Goal: Use online tool/utility: Utilize a website feature to perform a specific function

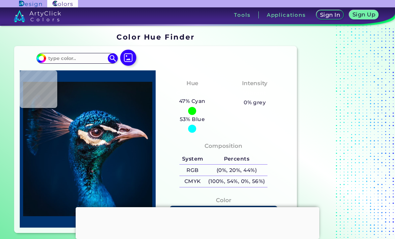
click at [129, 51] on img at bounding box center [128, 58] width 16 height 16
click at [0, 0] on input "file" at bounding box center [0, 0] width 0 height 0
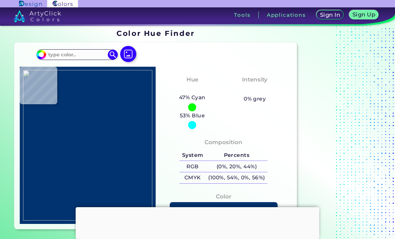
type input "#34393e"
type input "#34393E"
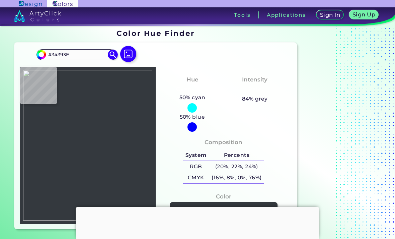
type input "#2384f3"
type input "#2384F3"
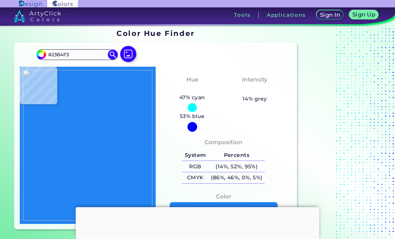
type input "#3f454b"
type input "#3F454B"
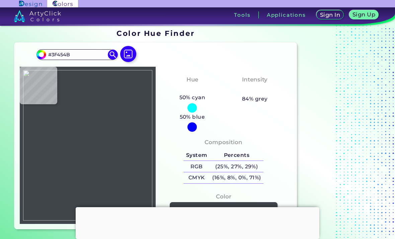
type input "#0440d2"
type input "#0440D2"
type input "#3f454b"
type input "#3F454B"
type input "#2384f3"
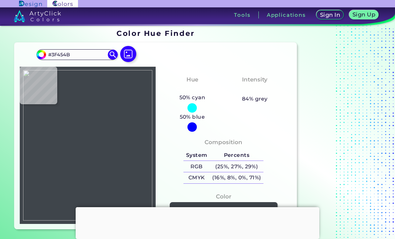
type input "#2384F3"
type input "#272b30"
type input "#272B30"
type input "#3e4246"
type input "#3E4246"
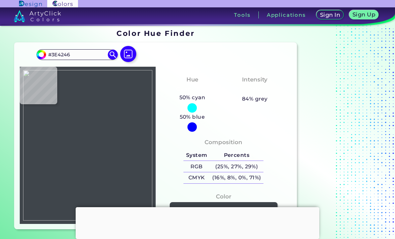
type input "#272b30"
type input "#272B30"
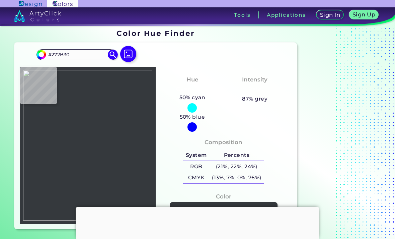
type input "#35393d"
type input "#35393D"
type input "#272b30"
type input "#272B30"
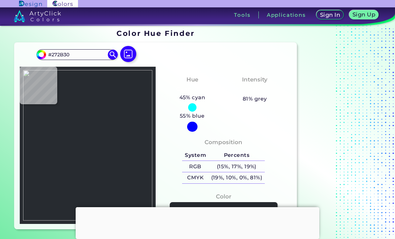
type input "#353a41"
type input "#353A41"
type input "#272b30"
type input "#272B30"
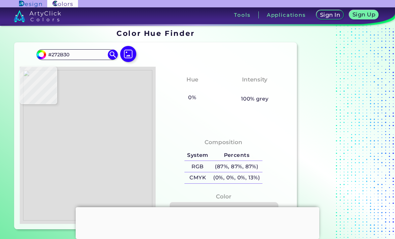
type input "#dedede"
type input "#DEDEDE"
type input "#272b30"
type input "#272B30"
type input "#34393d"
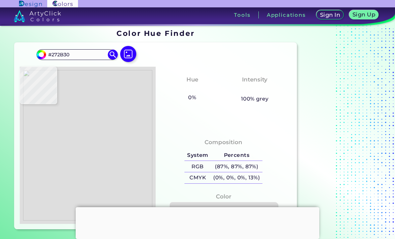
type input "#34393D"
type input "#3b4045"
type input "#3B4045"
type input "#41464d"
type input "#41464D"
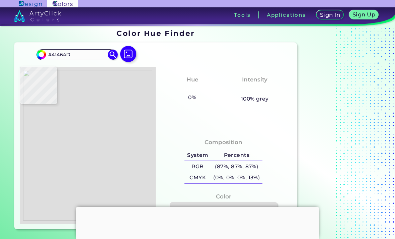
type input "#474d54"
type input "#474D54"
type input "#1b1d20"
type input "#1B1D20"
type input "#75777a"
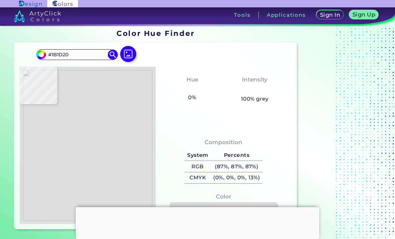
type input "#75777A"
type input "#1b1d20"
type input "#1B1D20"
type input "#1b1d1f"
type input "#1B1D1F"
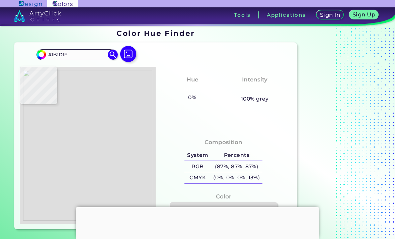
type input "#1a1e1f"
type input "#1A1E1F"
type input "#303234"
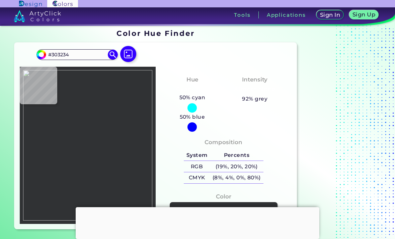
type input "#2f3234"
type input "#2F3234"
type input "#545658"
type input "#545758"
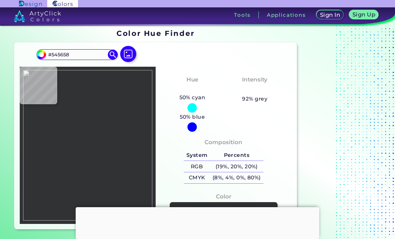
type input "#545758"
type input "#545658"
type input "#545657"
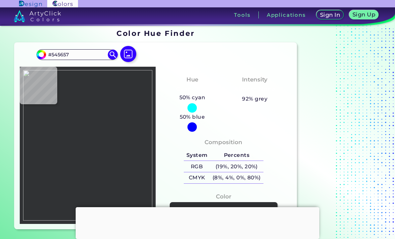
type input "#505254"
type input "#303234"
type input "#303334"
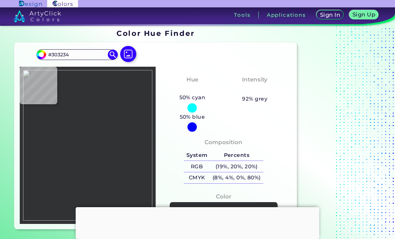
type input "#303334"
type input "#303234"
type input "#303233"
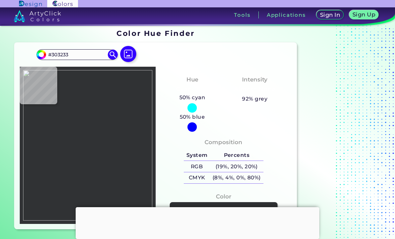
type input "#303234"
type input "#000000"
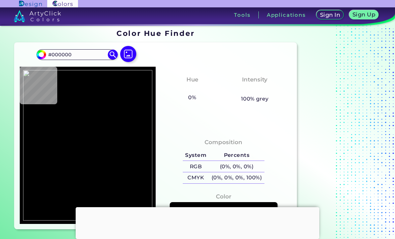
type input "#303234"
type input "#303134"
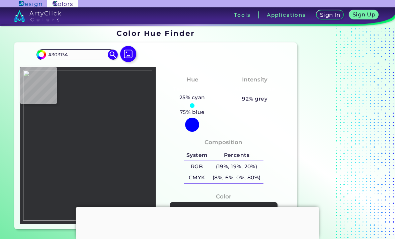
type input "#303234"
type input "#2f3234"
type input "#2F3234"
type input "#303234"
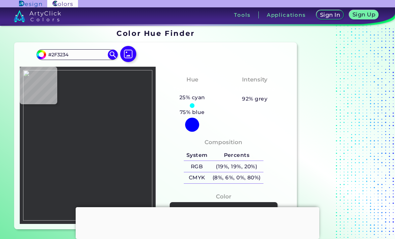
type input "#303234"
type input "#303235"
type input "#303234"
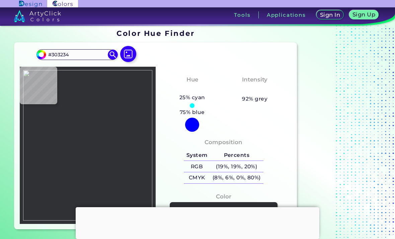
type input "#2f3333"
type input "#2F3333"
type input "#303234"
type input "#303233"
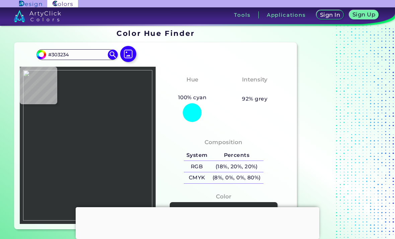
type input "#303233"
type input "#303234"
type input "#303233"
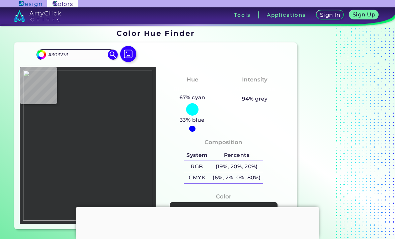
type input "#303234"
type input "#303233"
type input "#7b7c7f"
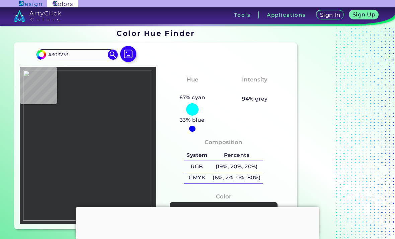
type input "#7B7C7F"
type input "#303235"
type input "#747678"
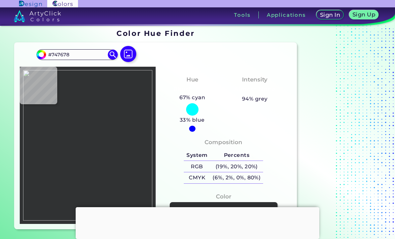
type input "#303233"
type input "#9c9fa1"
type input "#9C9FA1"
type input "#626466"
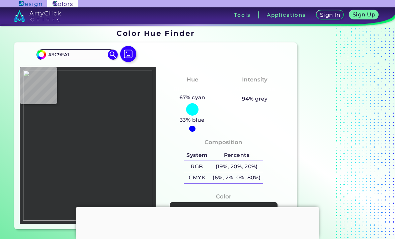
type input "#626466"
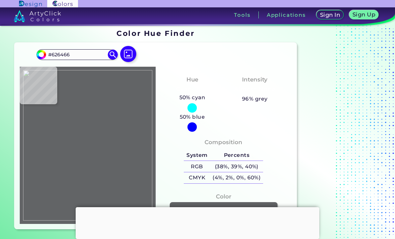
type input "#9c9fa1"
type input "#9C9FA1"
type input "#303233"
type input "#303234"
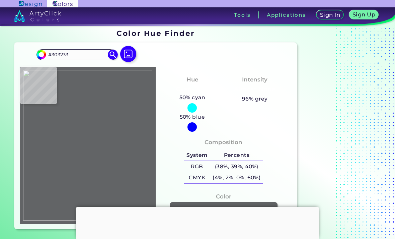
type input "#303234"
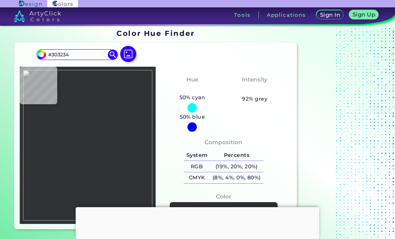
type input "#313234"
type input "#303234"
type input "#505254"
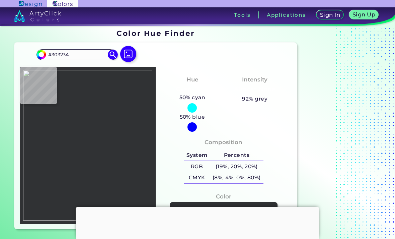
type input "#505254"
type input "#545658"
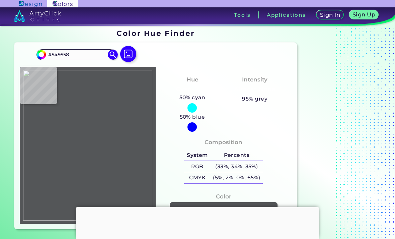
type input "#535658"
type input "#545658"
type input "#fafafa"
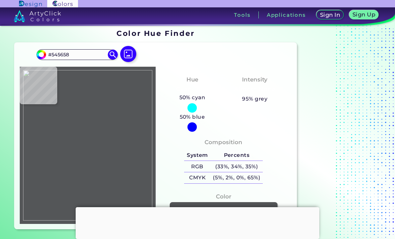
type input "#FAFAFA"
type input "#545658"
type input "#555759"
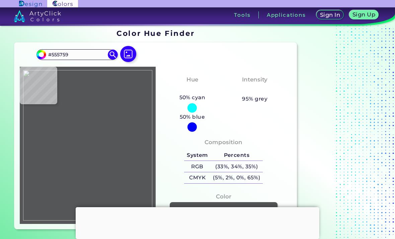
type input "#fefefe"
type input "#FEFEFE"
type input "#545657"
type input "#545658"
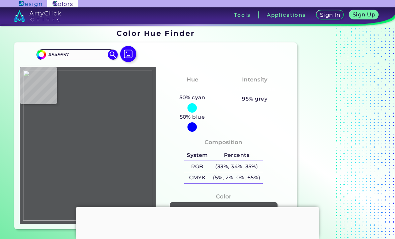
type input "#545658"
type input "#545559"
type input "#545758"
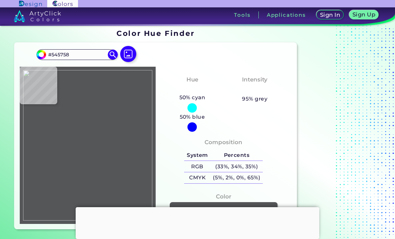
type input "#545658"
type input "#5e6063"
type input "#5E6063"
type input "#545658"
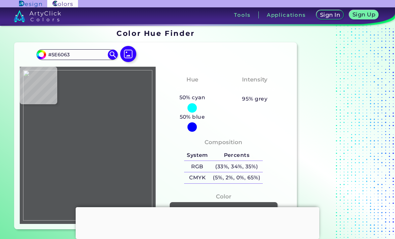
type input "#545658"
type input "#303234"
type input "#303235"
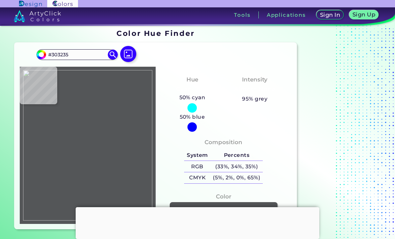
type input "#242628"
type input "#1b1d20"
type input "#1B1D20"
type input "#1a1d20"
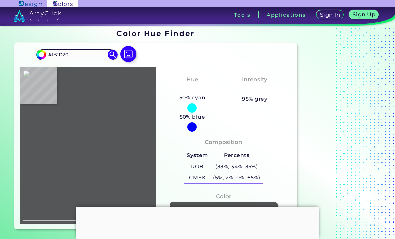
type input "#1A1D20"
type input "#1b1d20"
type input "#1B1D20"
type input "#1b1d1f"
type input "#1B1D1F"
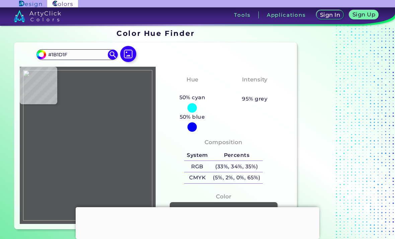
type input "#1a1d20"
type input "#1A1D20"
type input "#1b1d20"
type input "#1B1D20"
type input "#2d2d2d"
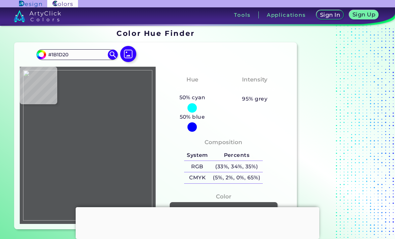
type input "#2D2D2D"
type input "#1a1c1f"
type input "#1A1C1F"
type input "#909497"
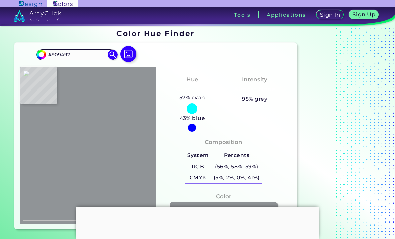
type input "#909397"
type input "#1a1b1d"
type input "#1A1B1D"
type input "#181b1e"
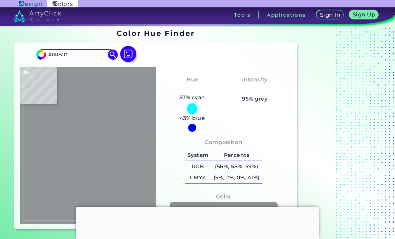
type input "#181B1E"
type input "#191b1d"
type input "#191B1D"
type input "#181a1d"
type input "#181A1D"
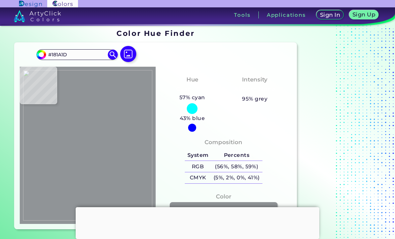
type input "#141618"
type input "#3e4248"
type input "#3E4248"
type input "#3b4046"
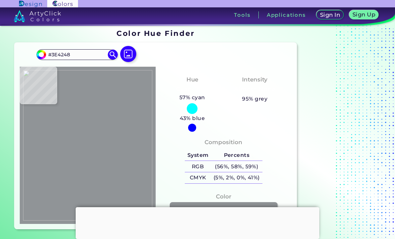
type input "#3B4046"
type input "#000000"
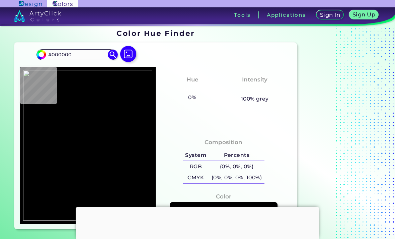
type input "#5f9e71"
type input "#5F9E71"
type input "#000000"
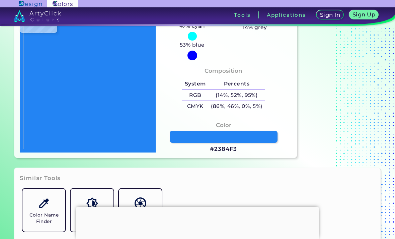
scroll to position [74, 0]
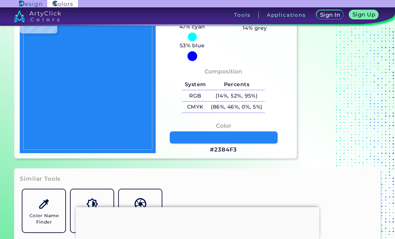
click at [225, 154] on h3 "#2384F3" at bounding box center [223, 150] width 27 height 8
click at [231, 154] on h3 "#2384F3" at bounding box center [223, 150] width 27 height 8
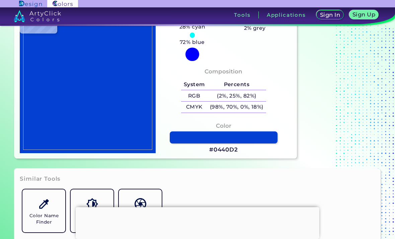
click at [228, 154] on h3 "#0440D2" at bounding box center [223, 150] width 29 height 8
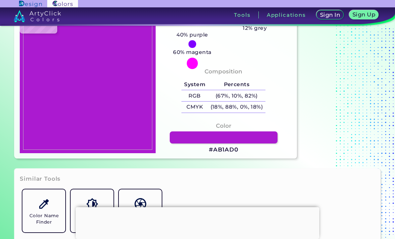
click at [228, 154] on h3 "#AB1AD0" at bounding box center [223, 150] width 29 height 8
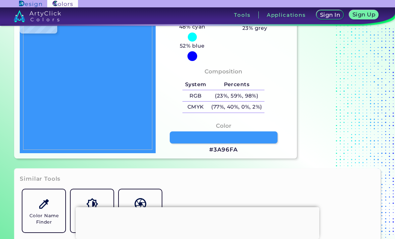
click at [237, 154] on h3 "#3A96FA" at bounding box center [223, 150] width 29 height 8
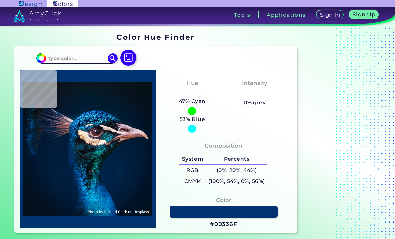
click at [133, 60] on img at bounding box center [128, 58] width 16 height 16
click at [0, 0] on input "file" at bounding box center [0, 0] width 0 height 0
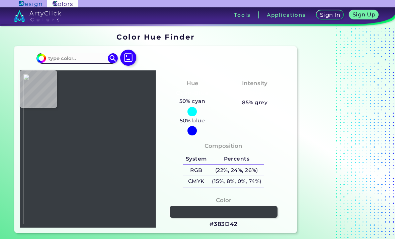
type input "#383d42"
type input "#383D42"
type input "#2384f3"
type input "#2384F3"
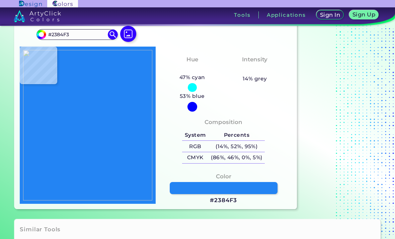
scroll to position [26, 0]
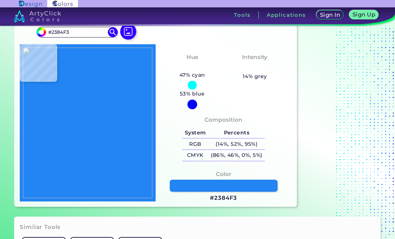
type input "#ffffff"
type input "#FFFFFF"
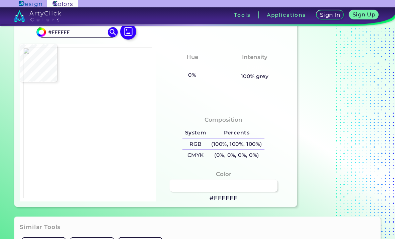
type input "#0440d2"
type input "#0440D2"
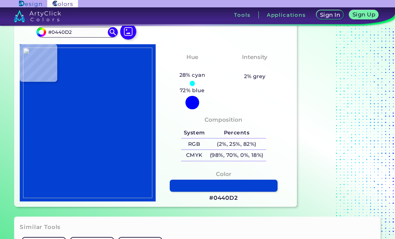
type input "#ab1ad0"
type input "#AB1AD0"
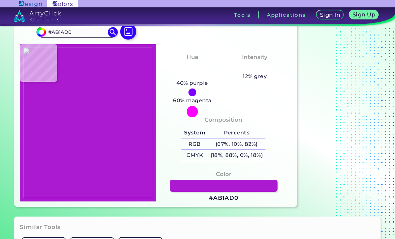
type input "#3a96fa"
type input "#3A96FA"
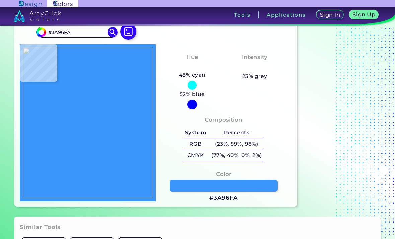
type input "#18e34f"
type input "#18E34F"
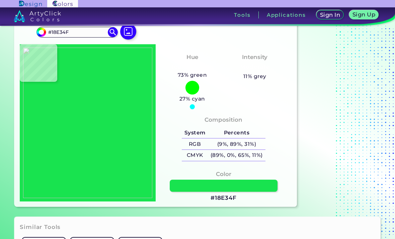
type input "#31b372"
type input "#31B372"
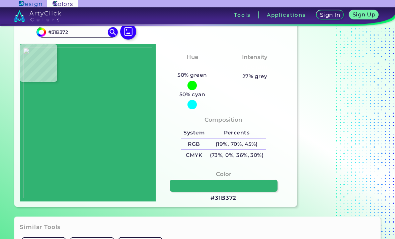
type input "#35a7eb"
type input "#35A7EB"
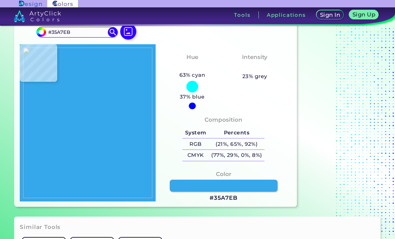
type input "#1d0c08"
type input "#1D0C08"
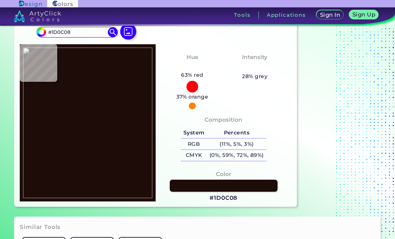
type input "#b69f6f"
type input "#B69F6F"
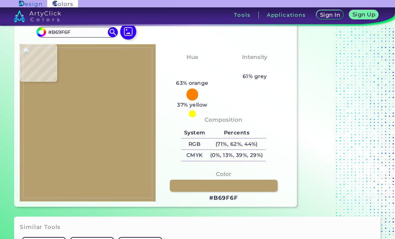
type input "#3f454b"
type input "#3F454B"
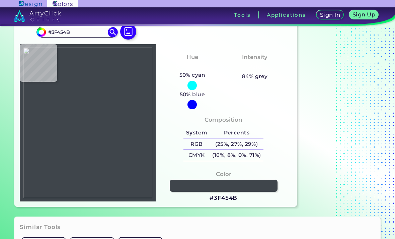
type input "#93f4ae"
type input "#93F4AE"
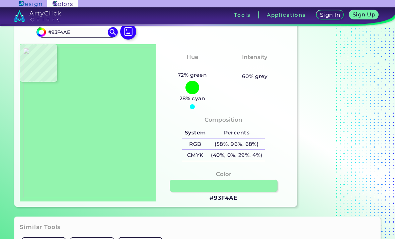
type input "#0440d2"
type input "#0440D2"
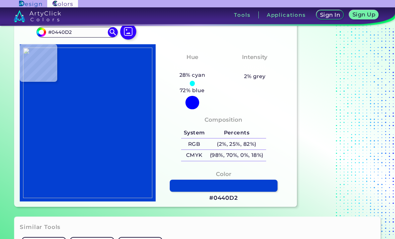
type input "#614c25"
type input "#614C25"
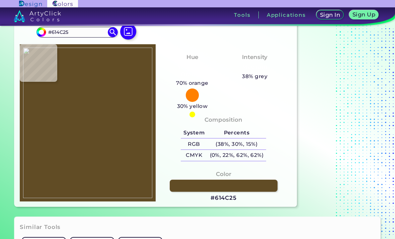
type input "#6c6e5a"
type input "#6C6E5A"
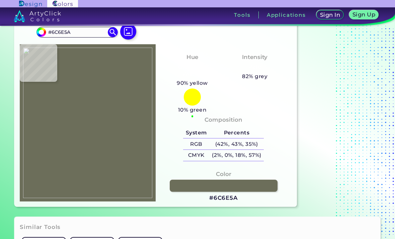
type input "#43c0c4"
type input "#43C0C4"
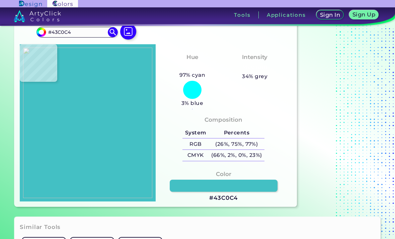
type input "#d09565"
type input "#D09565"
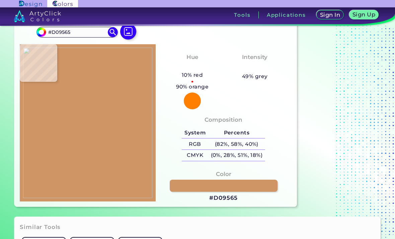
type input "#b25407"
type input "#B25407"
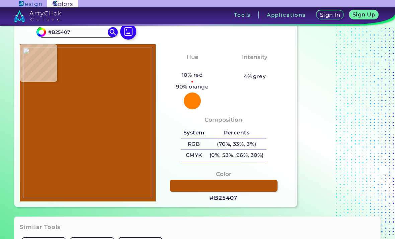
type input "#2724c7"
type input "#2724C7"
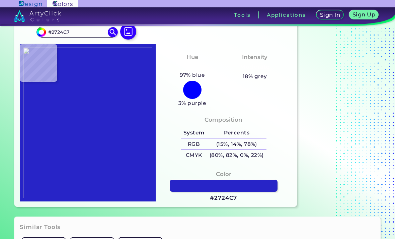
type input "#93a9b3"
type input "#93A9B3"
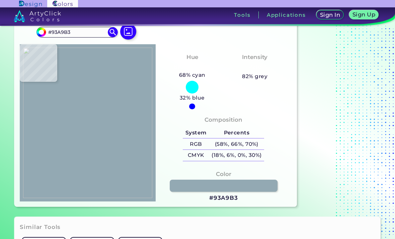
type input "#f86341"
type input "#F86341"
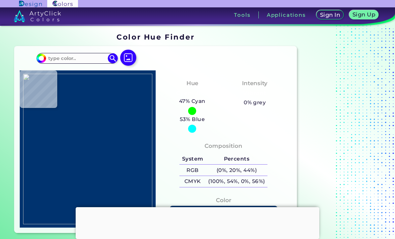
type input "#2384f3"
type input "#2384F3"
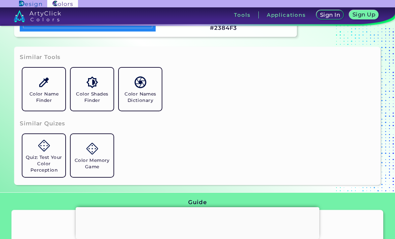
scroll to position [237, 0]
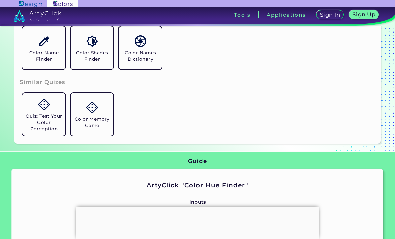
click at [170, 57] on div "Color Name Finder Color Shades Finder Color Names Dictionary" at bounding box center [197, 48] width 355 height 48
click at [150, 62] on h5 "Color Names Dictionary" at bounding box center [139, 56] width 37 height 13
